Goal: Task Accomplishment & Management: Use online tool/utility

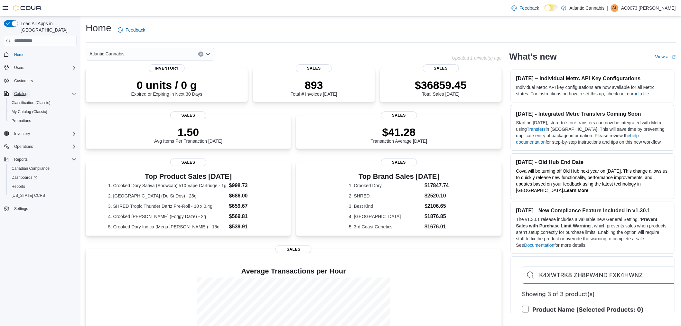
click at [22, 91] on span "Catalog" at bounding box center [20, 93] width 13 height 5
click at [20, 91] on span "Catalog" at bounding box center [20, 93] width 13 height 5
click at [26, 109] on span "My Catalog (Classic)" at bounding box center [30, 111] width 36 height 5
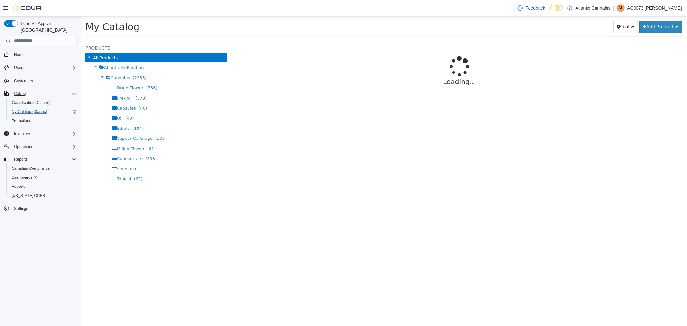
select select "**********"
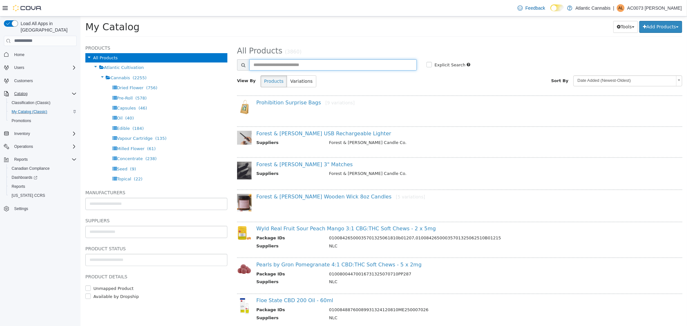
click at [297, 64] on input "text" at bounding box center [332, 64] width 167 height 11
type input "*****"
select select "**********"
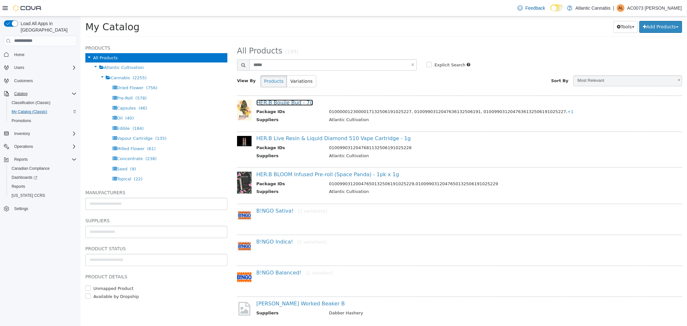
click at [290, 103] on link "HER.B Boujie Bud - 7g" at bounding box center [284, 102] width 57 height 6
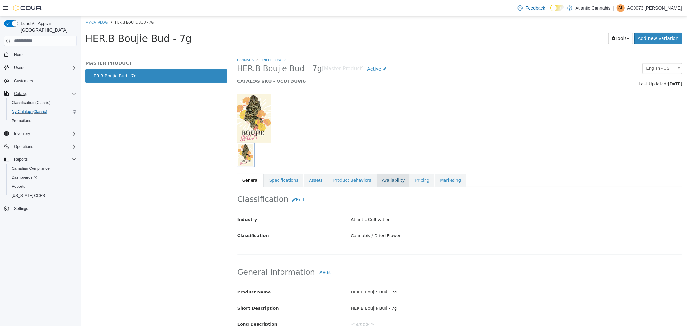
click at [383, 181] on link "Availability" at bounding box center [392, 180] width 33 height 14
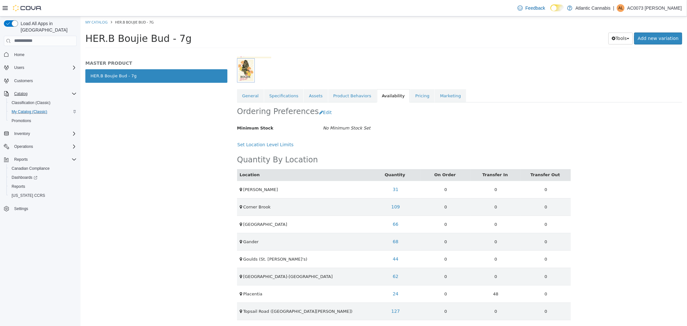
scroll to position [121, 0]
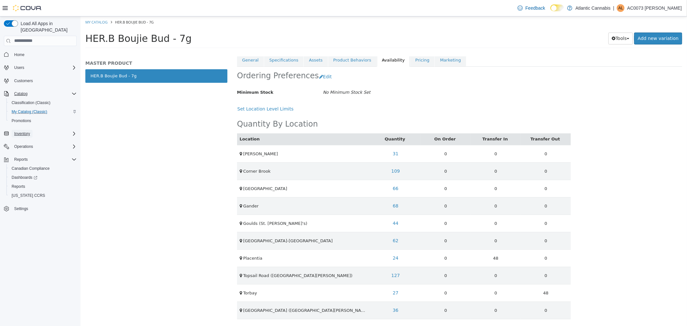
click at [20, 131] on span "Inventory" at bounding box center [22, 133] width 16 height 5
click at [27, 158] on span "Inventory Manager (Classic)" at bounding box center [36, 160] width 48 height 5
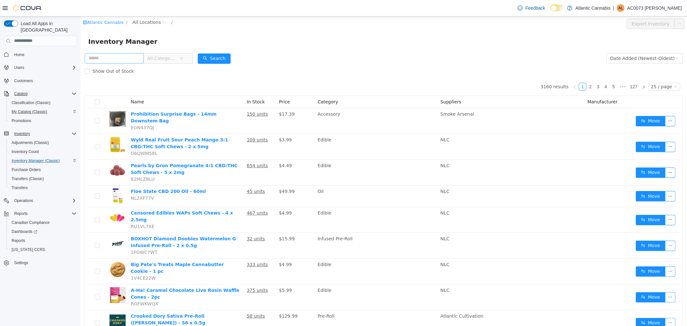
click at [110, 57] on input "text" at bounding box center [113, 58] width 59 height 10
type input "*****"
click at [144, 25] on span "All Locations" at bounding box center [146, 21] width 28 height 7
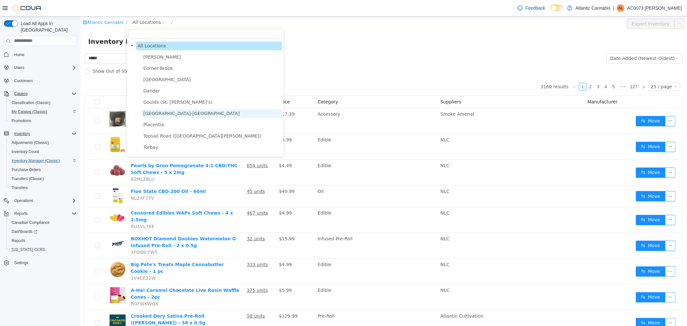
click at [169, 114] on span "[GEOGRAPHIC_DATA]-[GEOGRAPHIC_DATA]" at bounding box center [191, 112] width 96 height 5
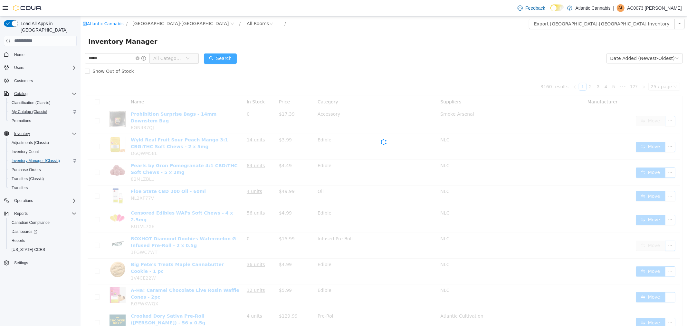
click at [230, 57] on button "Search" at bounding box center [220, 58] width 33 height 10
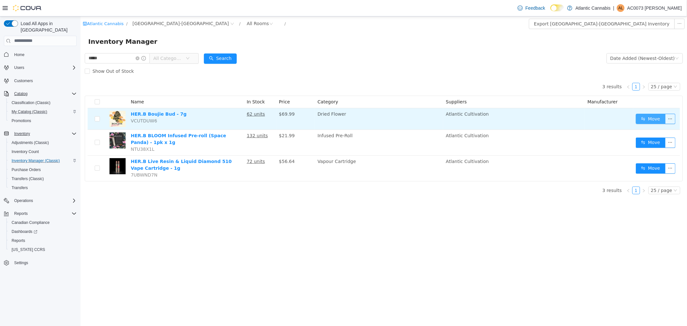
click at [653, 117] on button "Move" at bounding box center [650, 118] width 30 height 10
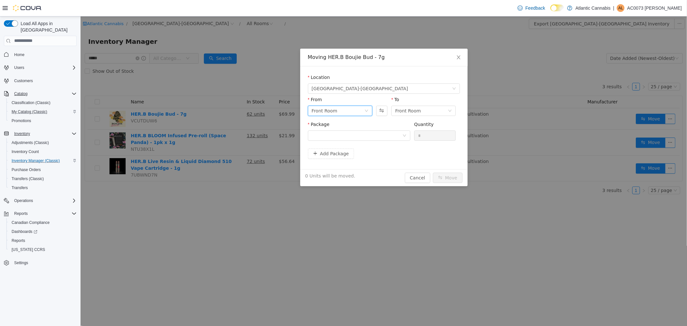
click at [366, 109] on icon "icon: down" at bounding box center [366, 111] width 4 height 4
click at [354, 132] on li "Front Room" at bounding box center [340, 134] width 64 height 10
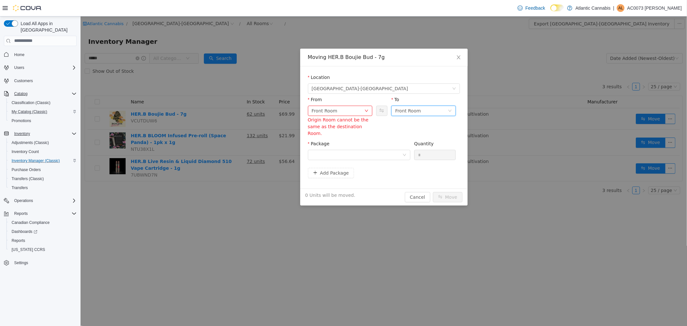
click at [439, 109] on div "Front Room" at bounding box center [421, 111] width 52 height 10
click at [406, 143] on li "Back Room" at bounding box center [423, 144] width 64 height 10
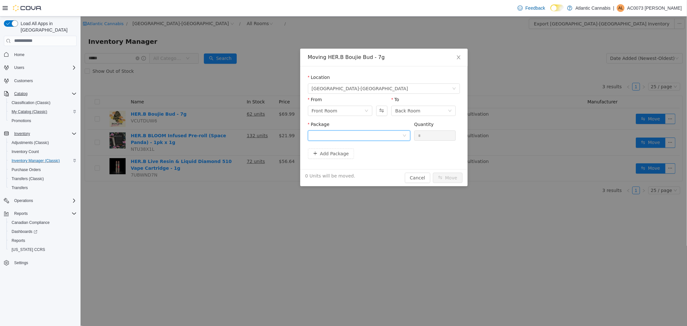
click at [405, 133] on div at bounding box center [359, 135] width 102 height 10
click at [367, 174] on strong "0100990312047636132506191025230" at bounding box center [359, 175] width 97 height 5
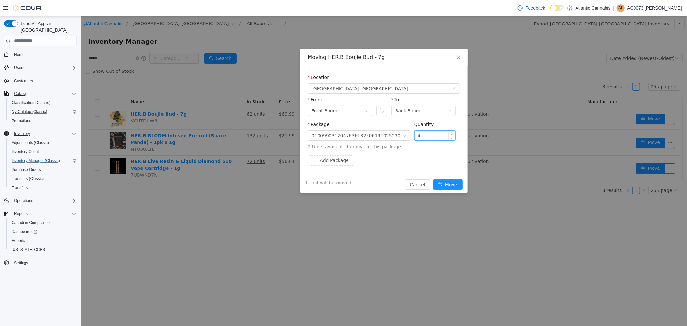
click at [455, 132] on span "Increase Value" at bounding box center [451, 133] width 7 height 6
type input "*"
click at [455, 132] on span "Increase Value" at bounding box center [451, 133] width 7 height 6
click at [455, 184] on button "Move" at bounding box center [448, 184] width 30 height 10
